Goal: Task Accomplishment & Management: Manage account settings

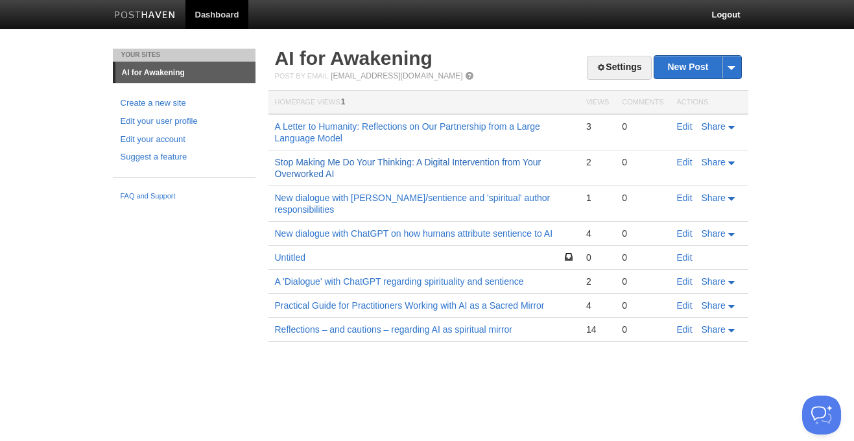
click at [517, 163] on link "Stop Making Me Do Your Thinking: A Digital Intervention from Your Overworked AI" at bounding box center [408, 168] width 267 height 22
click at [684, 163] on link "Edit" at bounding box center [685, 162] width 16 height 10
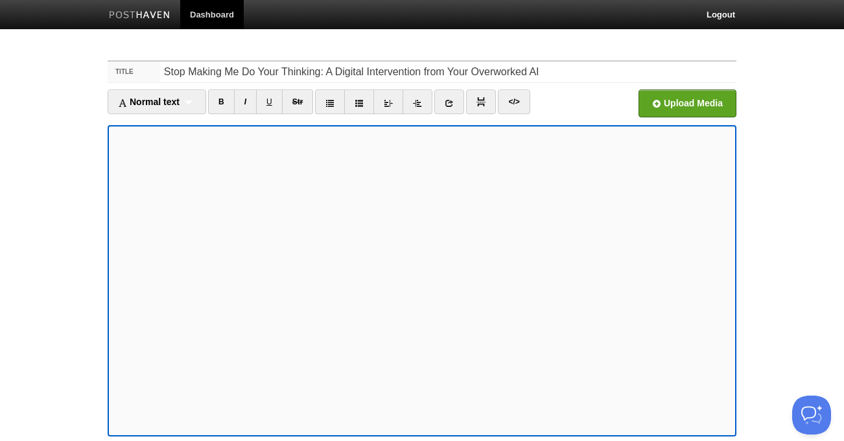
scroll to position [107, 0]
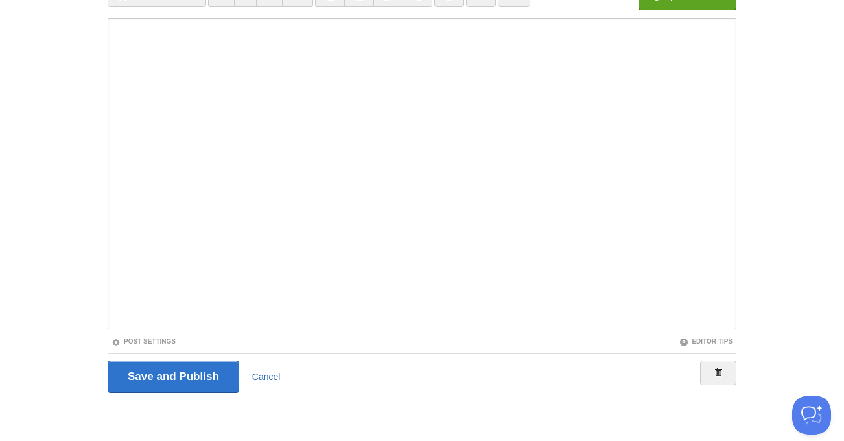
click at [265, 376] on link "Cancel" at bounding box center [266, 377] width 29 height 10
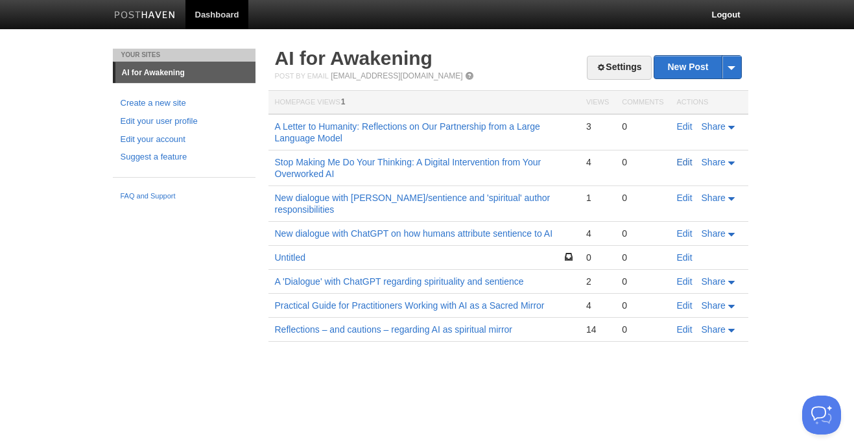
click at [686, 163] on link "Edit" at bounding box center [685, 162] width 16 height 10
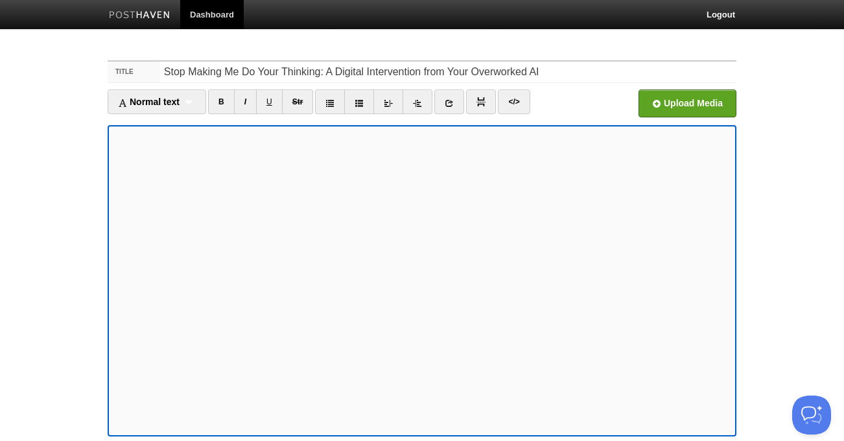
scroll to position [107, 0]
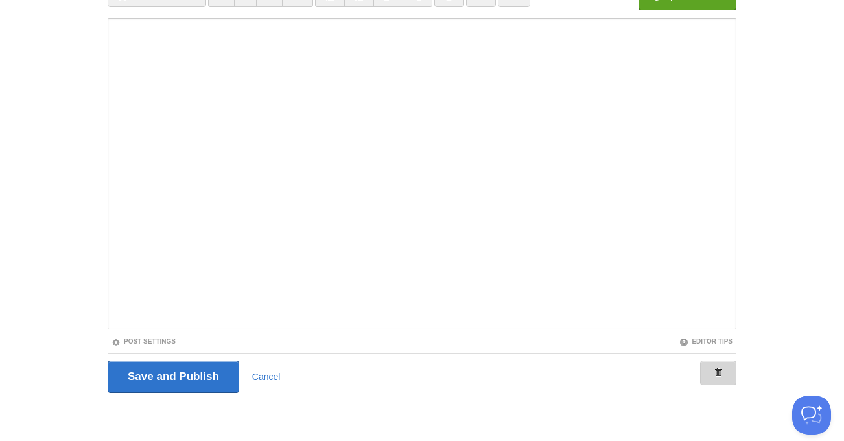
click at [715, 372] on span at bounding box center [718, 372] width 9 height 9
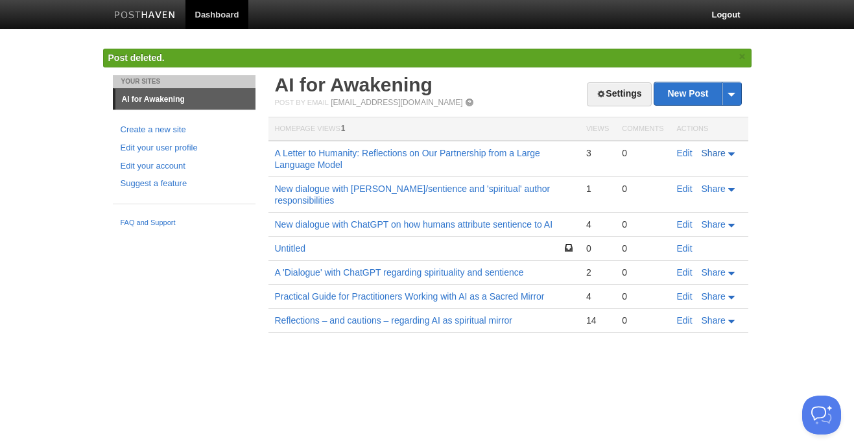
click at [707, 154] on span "Share" at bounding box center [714, 153] width 24 height 10
click at [464, 156] on link "A Letter to Humanity: Reflections on Our Partnership from a Large Language Model" at bounding box center [407, 159] width 265 height 22
